Goal: Navigation & Orientation: Find specific page/section

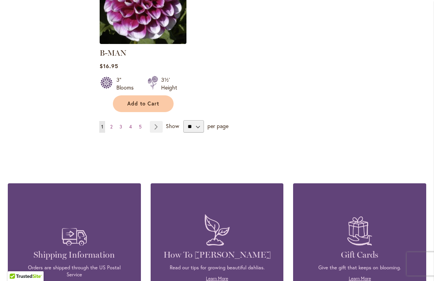
scroll to position [1097, 0]
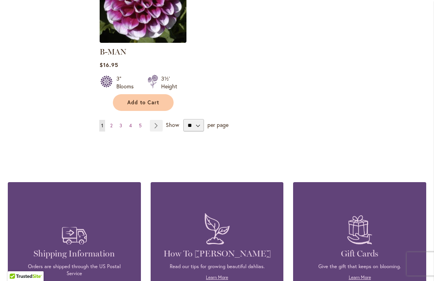
click at [357, 231] on img at bounding box center [360, 229] width 33 height 39
click at [357, 275] on link "Learn More" at bounding box center [360, 278] width 22 height 6
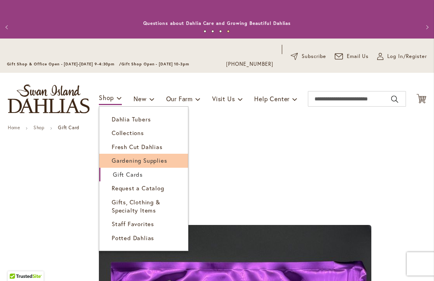
click at [118, 158] on span "Gardening Supplies" at bounding box center [139, 161] width 55 height 8
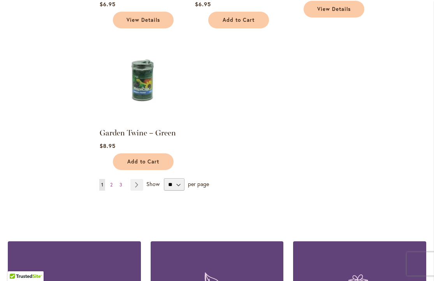
scroll to position [909, 0]
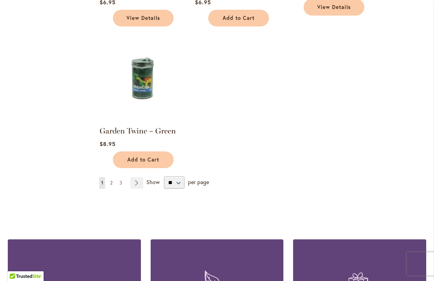
click at [112, 183] on span "2" at bounding box center [111, 183] width 2 height 6
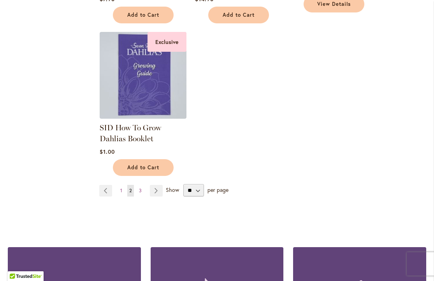
scroll to position [934, 0]
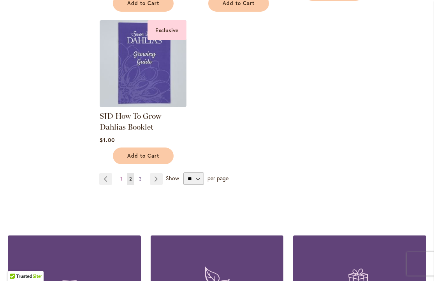
click at [140, 176] on span "3" at bounding box center [140, 179] width 3 height 6
